Goal: Task Accomplishment & Management: Manage account settings

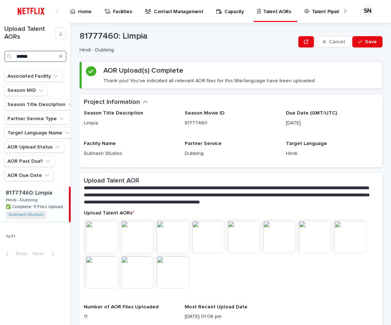
drag, startPoint x: 31, startPoint y: 56, endPoint x: -5, endPoint y: 55, distance: 35.8
click at [0, 55] on html "Home Facilities Contact Management Capacity Talent AORs Talent Pipeline Initiat…" at bounding box center [195, 162] width 391 height 325
type input "**********"
click at [44, 198] on div "81502538: Sweet Tooth: Season 3 81502538: Sweet Tooth: Season 3 Hindi - Dubbing…" at bounding box center [34, 204] width 69 height 35
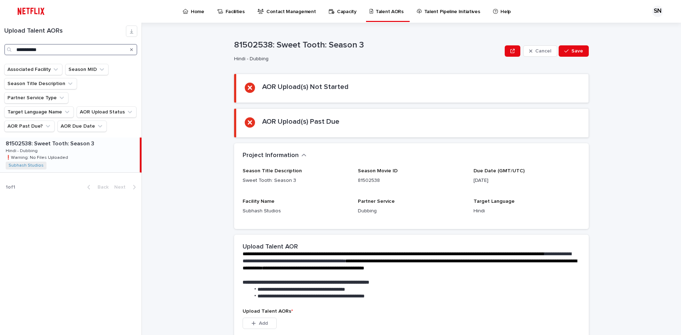
click at [50, 51] on input "**********" at bounding box center [70, 49] width 133 height 11
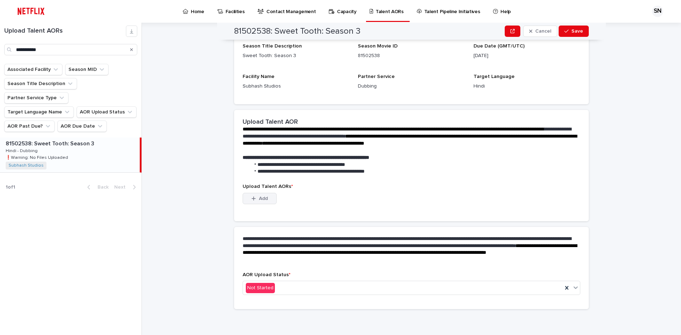
click at [268, 193] on button "Add" at bounding box center [260, 198] width 34 height 11
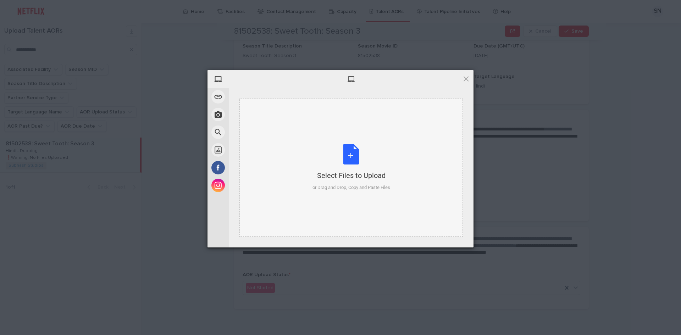
click at [354, 157] on div "Select Files to Upload or Drag and Drop, Copy and Paste Files" at bounding box center [352, 167] width 78 height 47
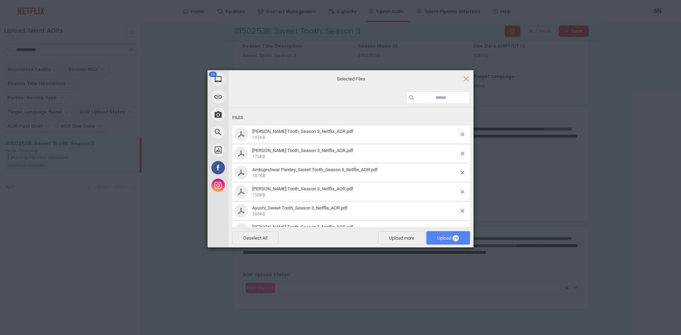
click at [390, 240] on span "Upload 28" at bounding box center [448, 238] width 22 height 5
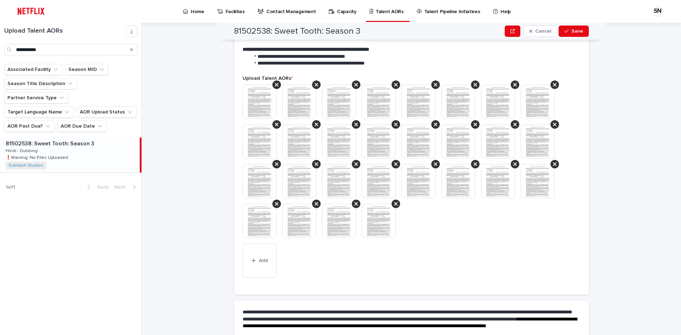
scroll to position [272, 0]
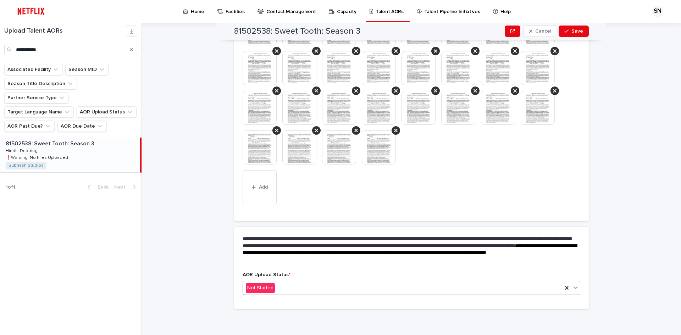
click at [307, 288] on div "Not Started" at bounding box center [403, 288] width 320 height 12
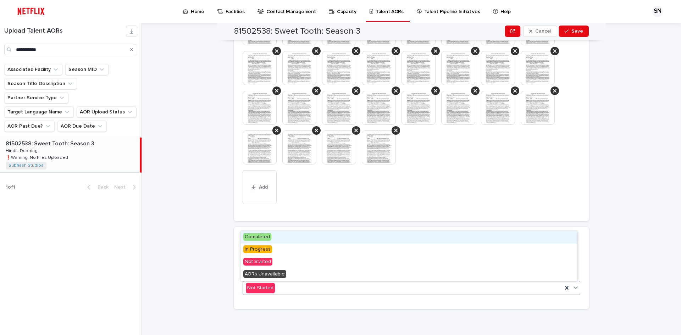
click at [268, 238] on span "Completed" at bounding box center [257, 237] width 28 height 8
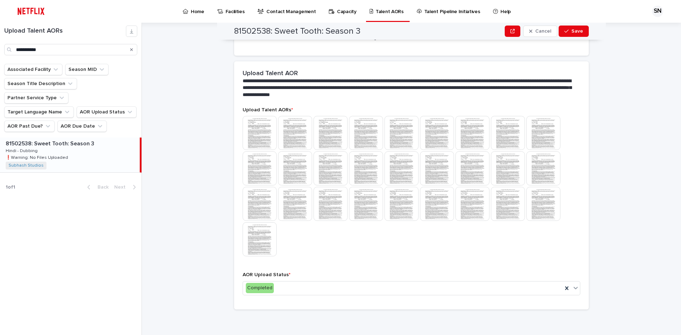
scroll to position [2, 0]
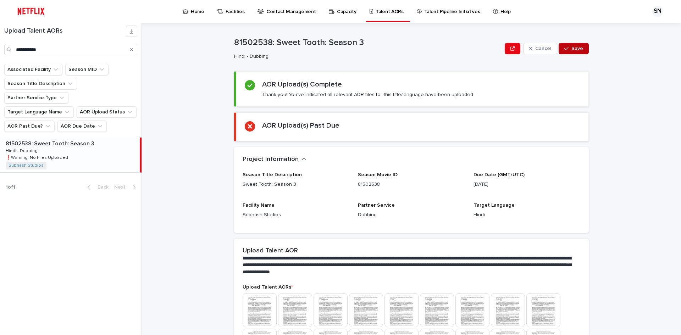
click at [390, 49] on span "Save" at bounding box center [578, 48] width 12 height 5
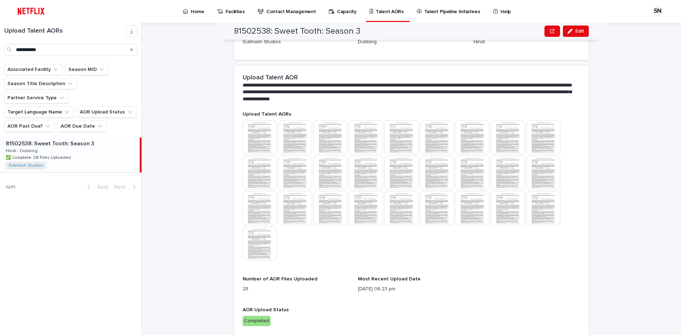
scroll to position [172, 0]
